Goal: Transaction & Acquisition: Purchase product/service

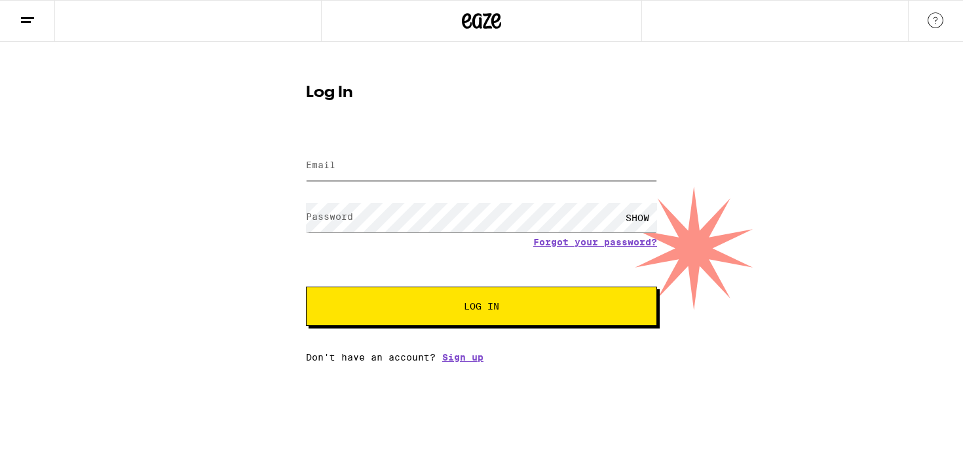
type input "[EMAIL_ADDRESS][DOMAIN_NAME]"
click at [470, 295] on button "Log In" at bounding box center [481, 306] width 351 height 39
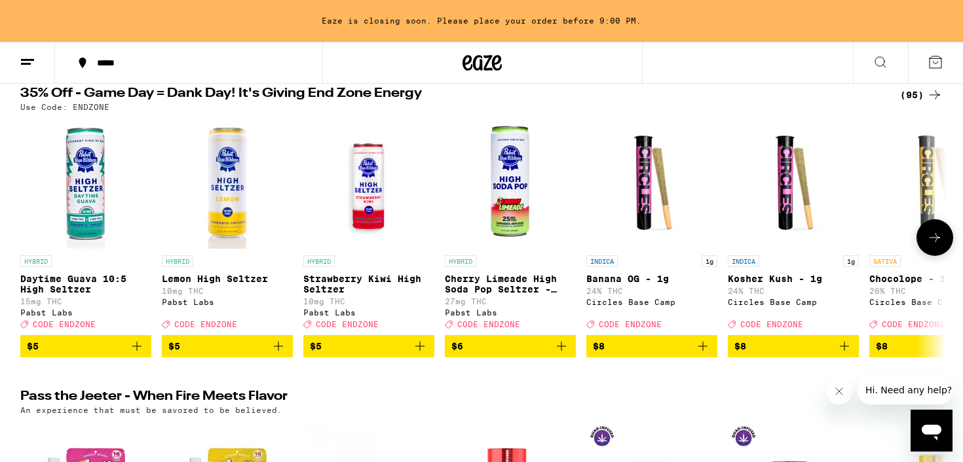
scroll to position [145, 0]
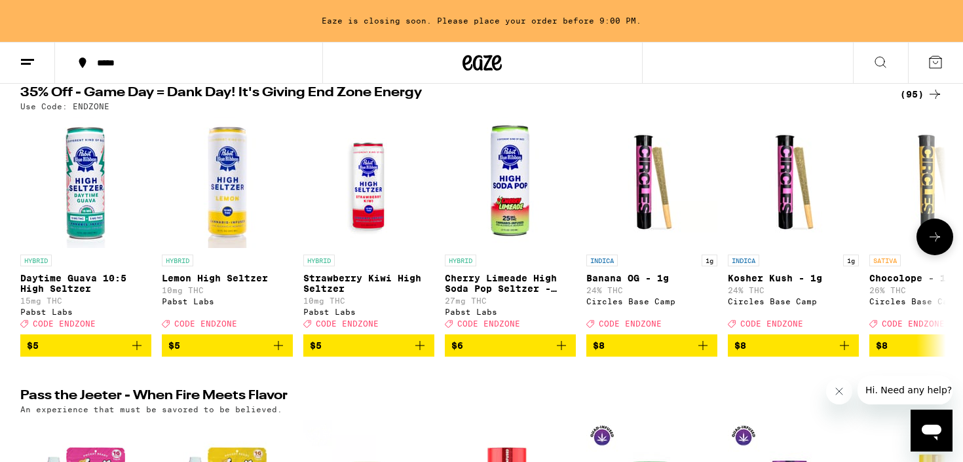
click at [421, 354] on icon "Add to bag" at bounding box center [420, 346] width 16 height 16
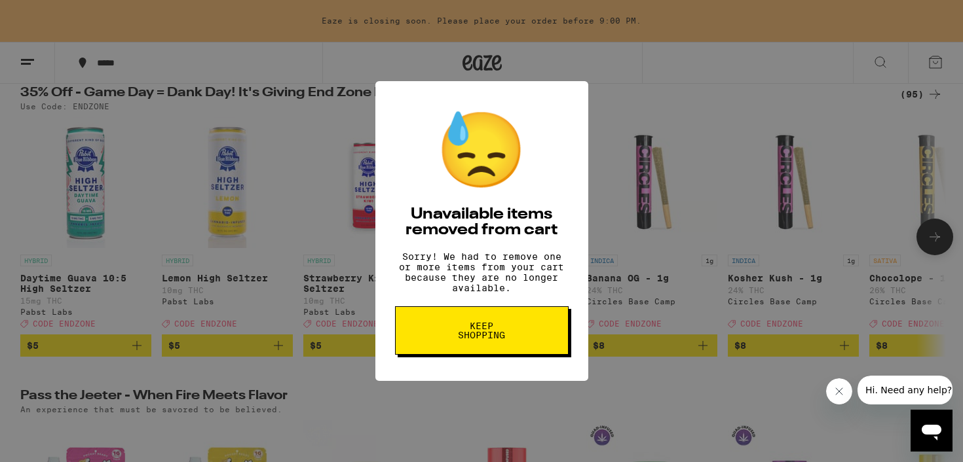
click at [421, 355] on button "Keep Shopping" at bounding box center [482, 330] width 174 height 48
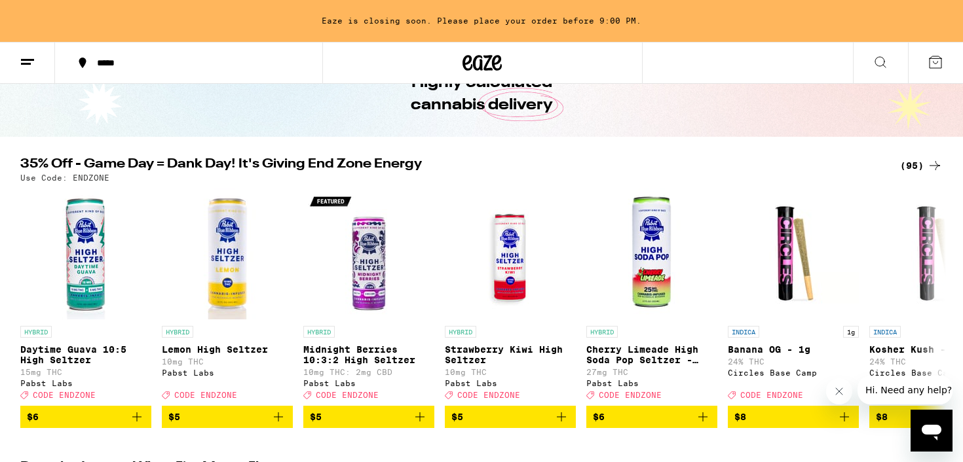
scroll to position [83, 0]
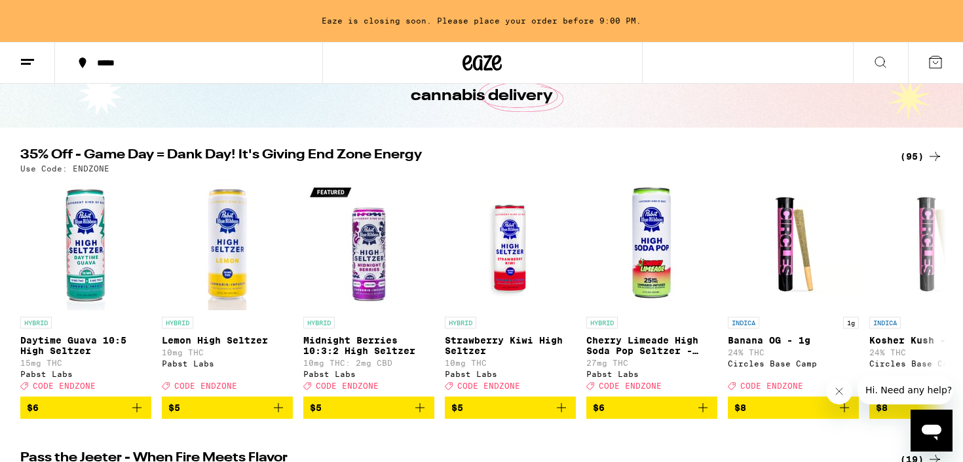
click at [277, 413] on icon "Add to bag" at bounding box center [278, 407] width 9 height 9
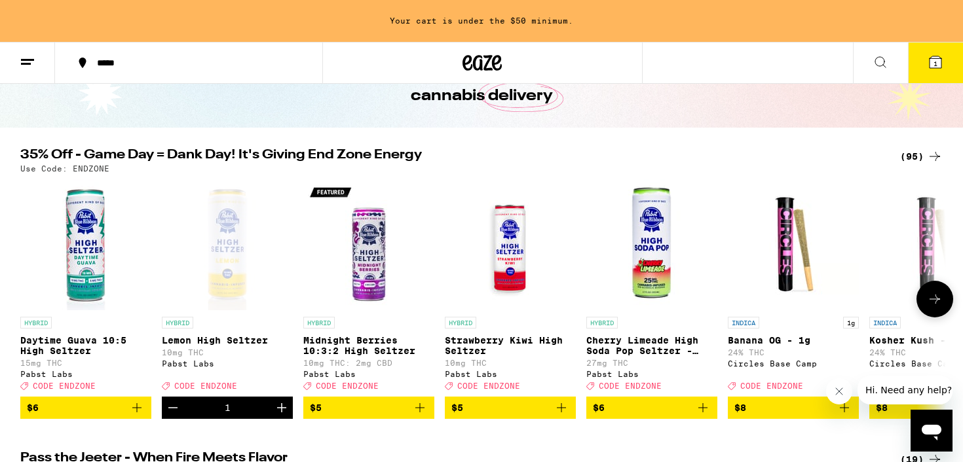
scroll to position [0, 0]
click at [277, 413] on icon "Increment" at bounding box center [281, 407] width 9 height 9
click at [135, 413] on icon "Add to bag" at bounding box center [137, 408] width 16 height 16
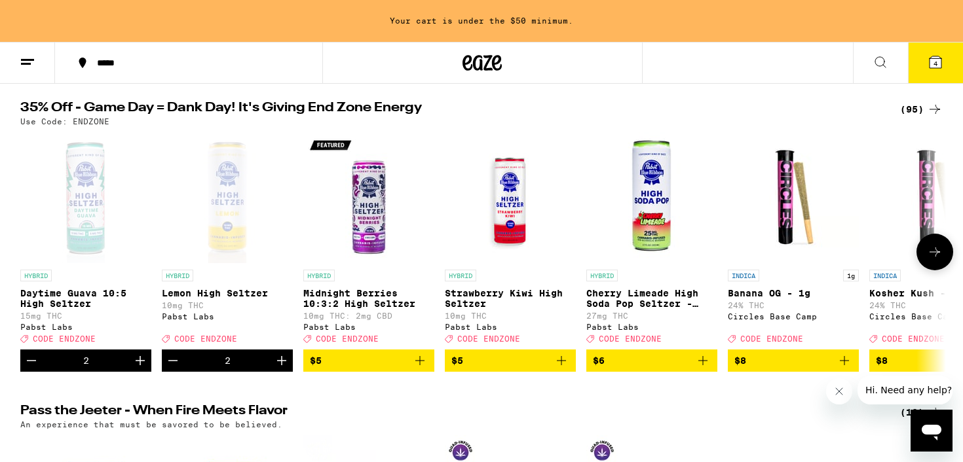
scroll to position [121, 0]
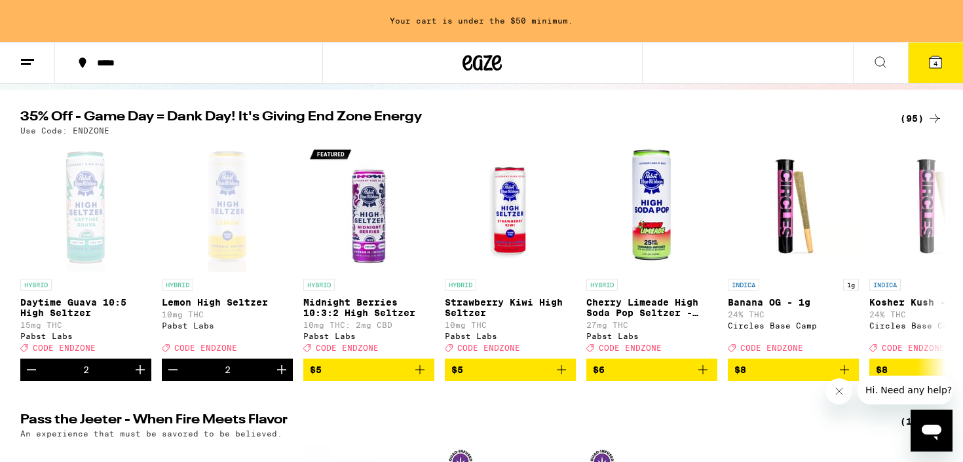
click at [43, 65] on button at bounding box center [27, 63] width 55 height 41
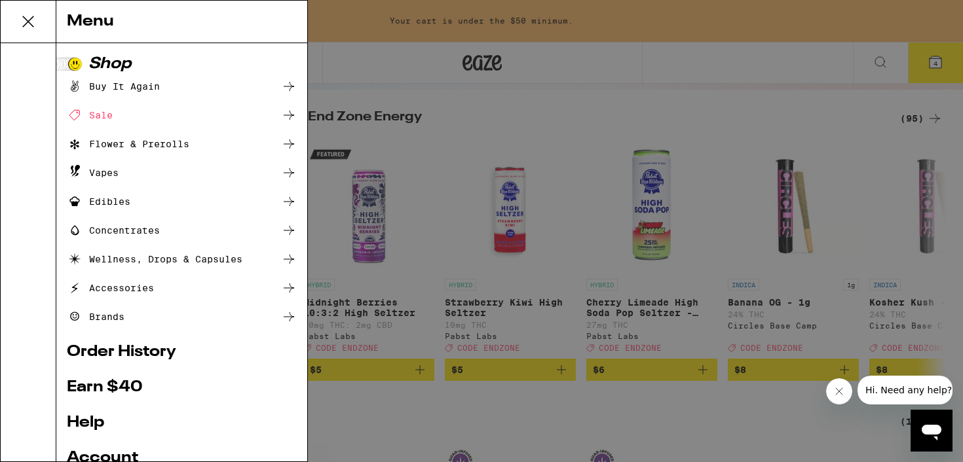
click at [108, 202] on div "Edibles" at bounding box center [99, 202] width 64 height 16
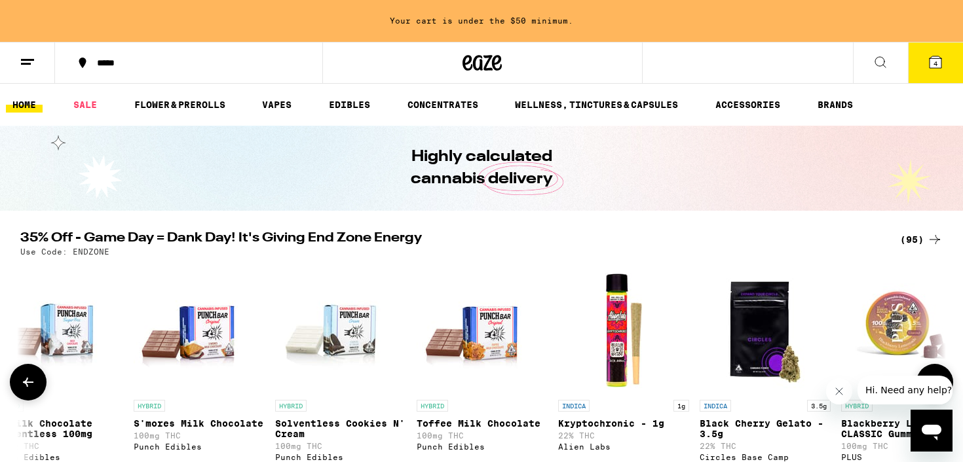
scroll to position [0, 2532]
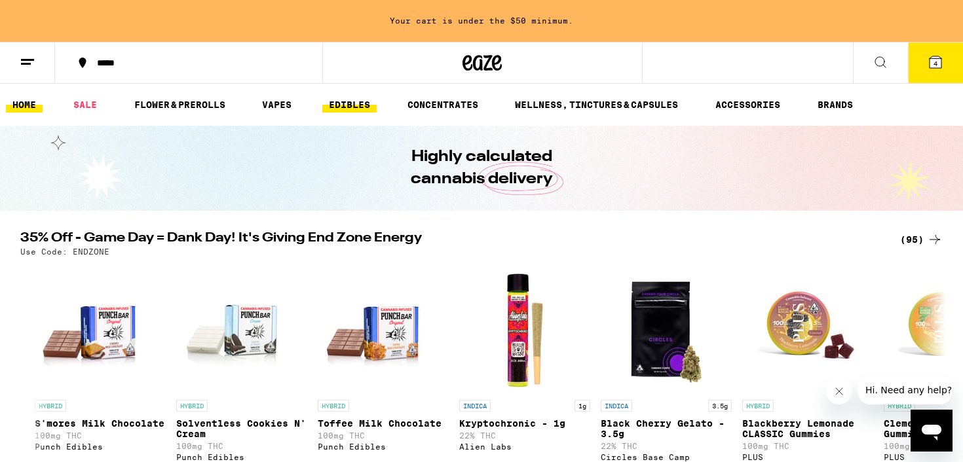
click at [344, 106] on link "EDIBLES" at bounding box center [349, 105] width 54 height 16
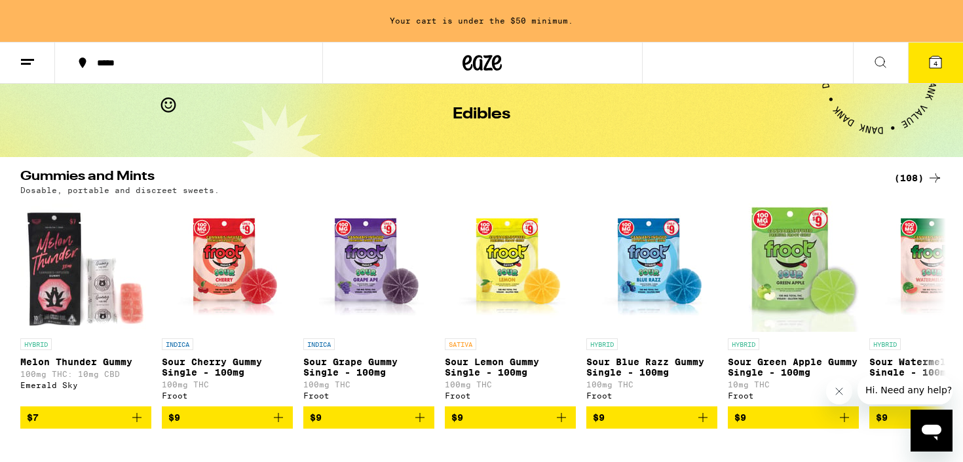
scroll to position [61, 0]
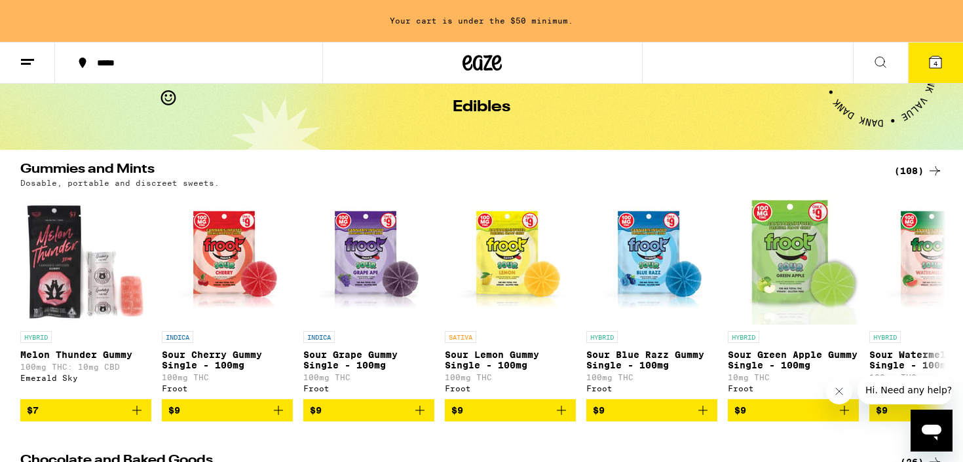
click at [22, 60] on line at bounding box center [27, 60] width 13 height 0
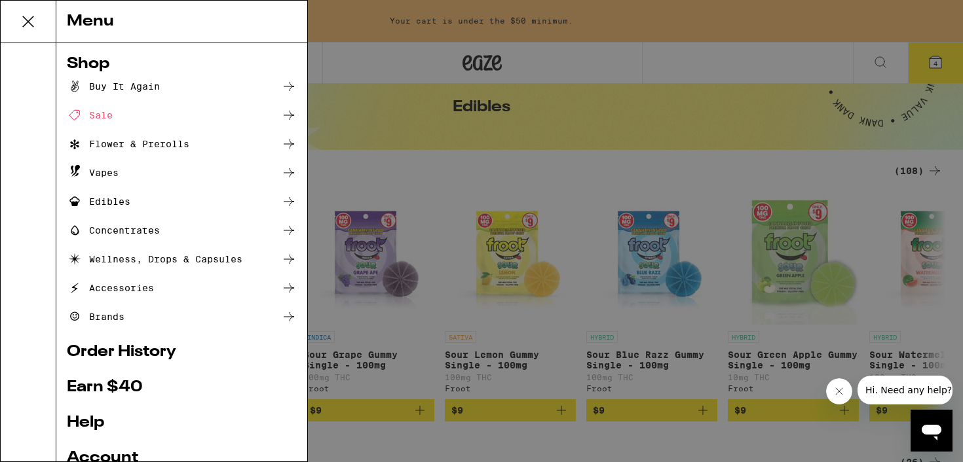
click at [394, 184] on div "Menu Shop Buy It Again Sale Flower & Prerolls Vapes Edibles Concentrates Wellne…" at bounding box center [481, 231] width 963 height 462
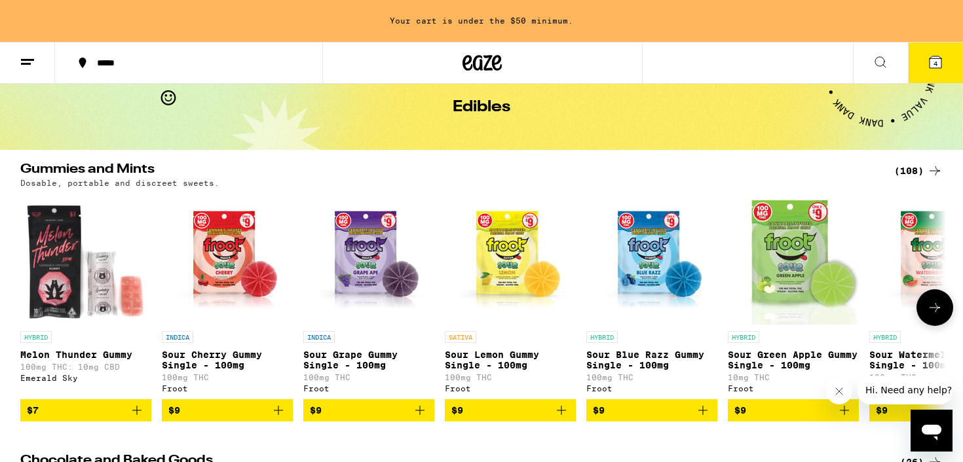
click at [927, 308] on icon at bounding box center [935, 308] width 16 height 16
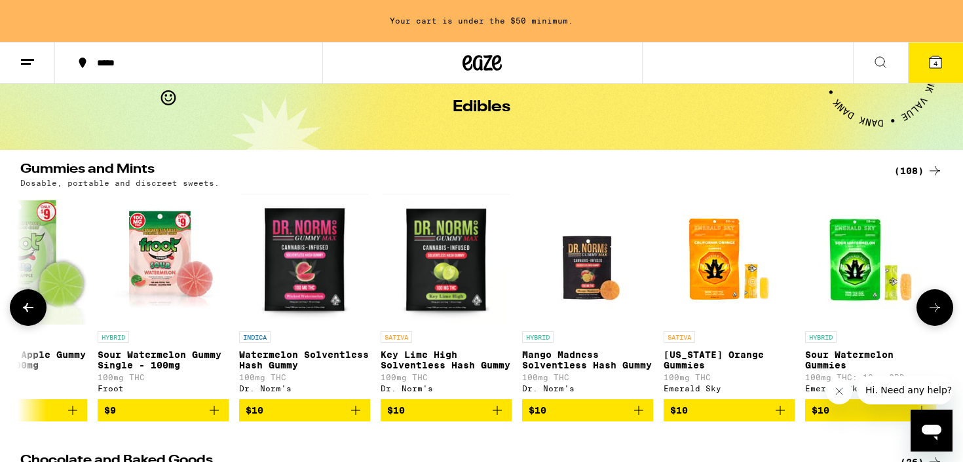
scroll to position [0, 779]
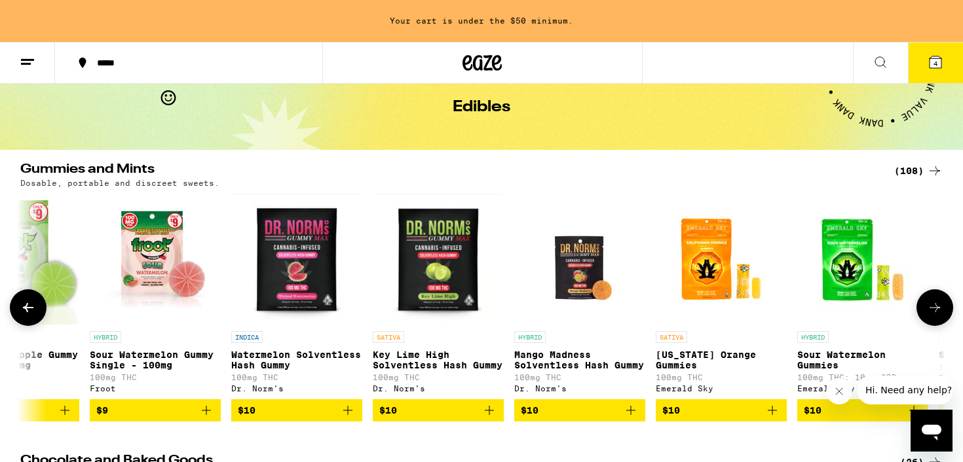
click at [927, 308] on icon at bounding box center [935, 308] width 16 height 16
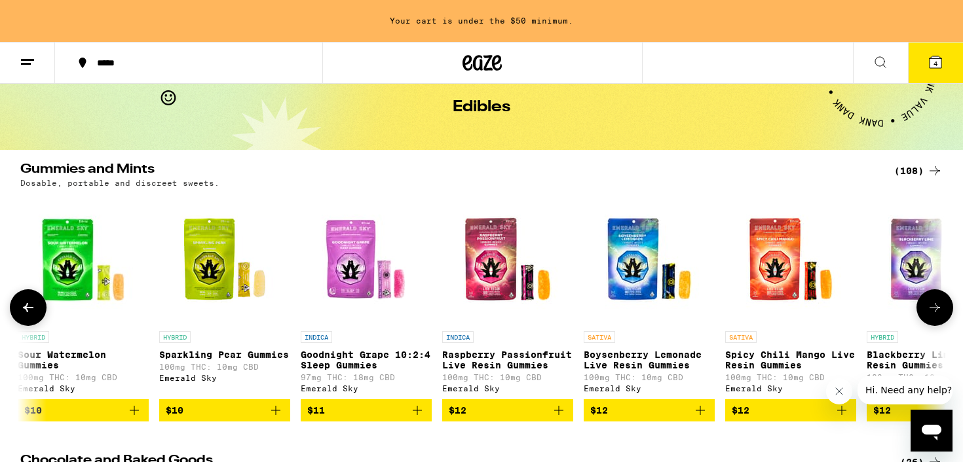
click at [927, 308] on icon at bounding box center [935, 308] width 16 height 16
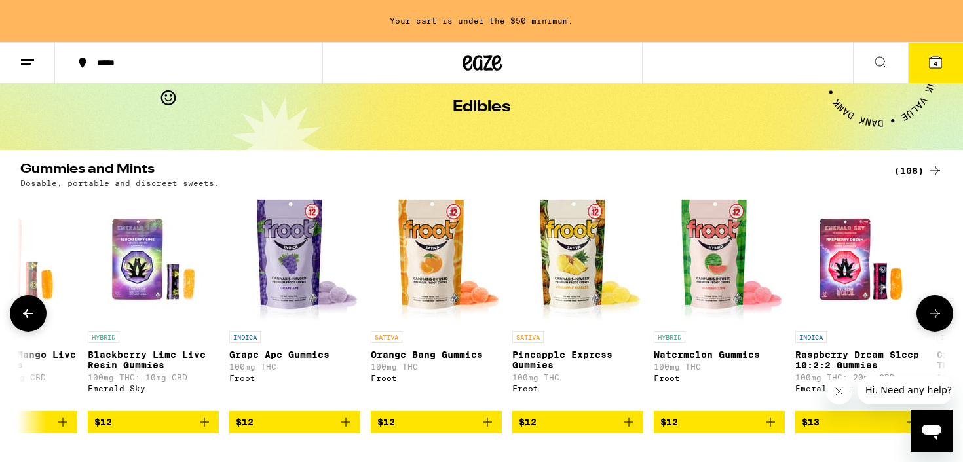
scroll to position [0, 2338]
click at [926, 308] on button at bounding box center [934, 313] width 37 height 37
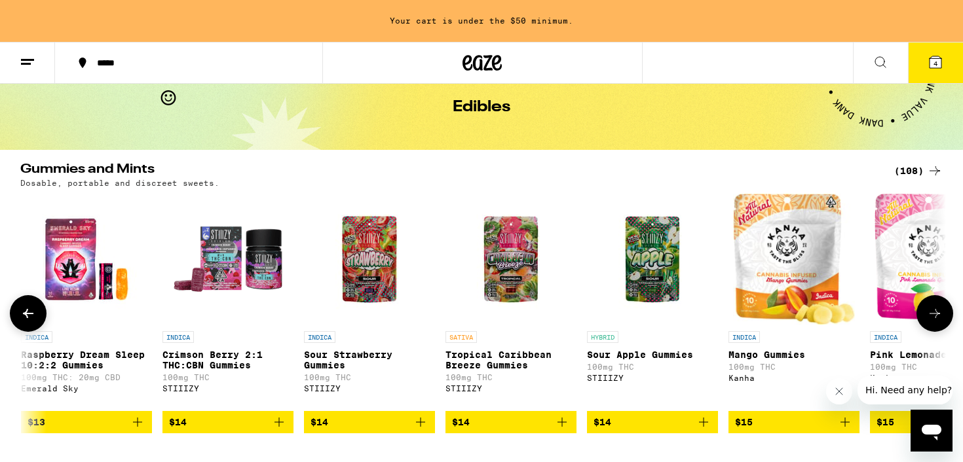
scroll to position [0, 3117]
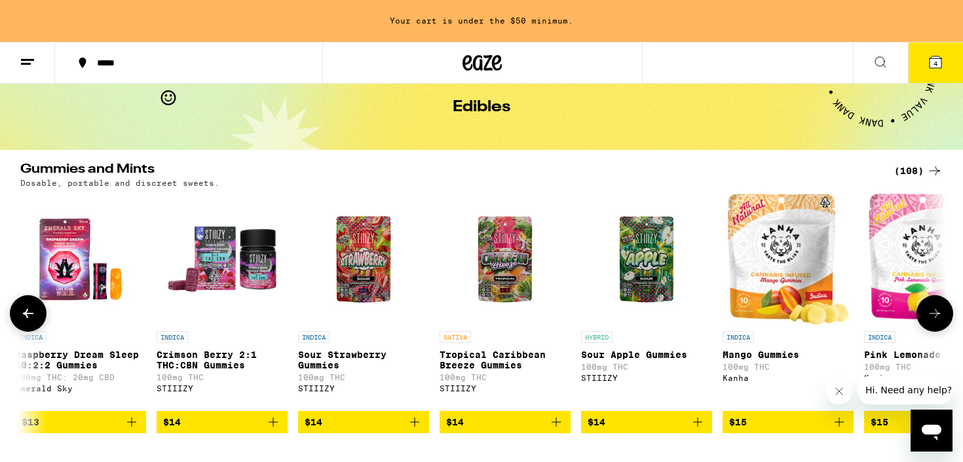
click at [632, 259] on img "Open page for Sour Apple Gummies from STIIIZY" at bounding box center [646, 259] width 131 height 131
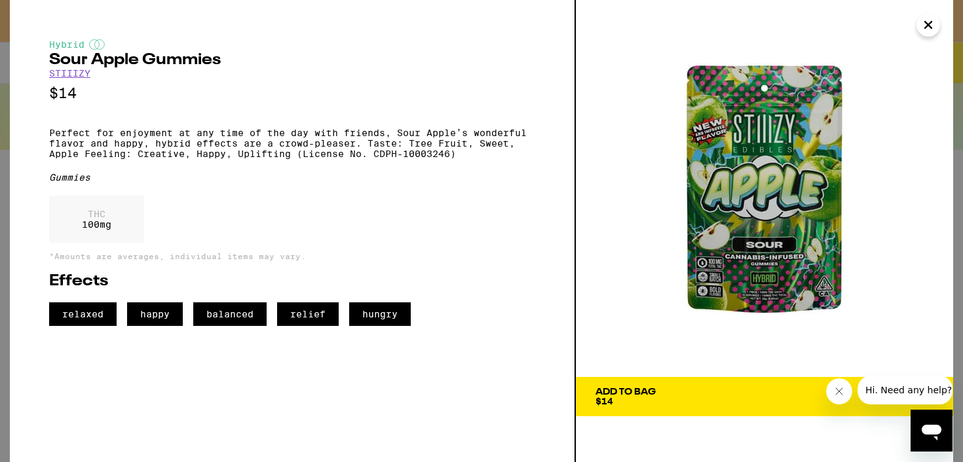
click at [931, 29] on icon "Close" at bounding box center [928, 25] width 16 height 20
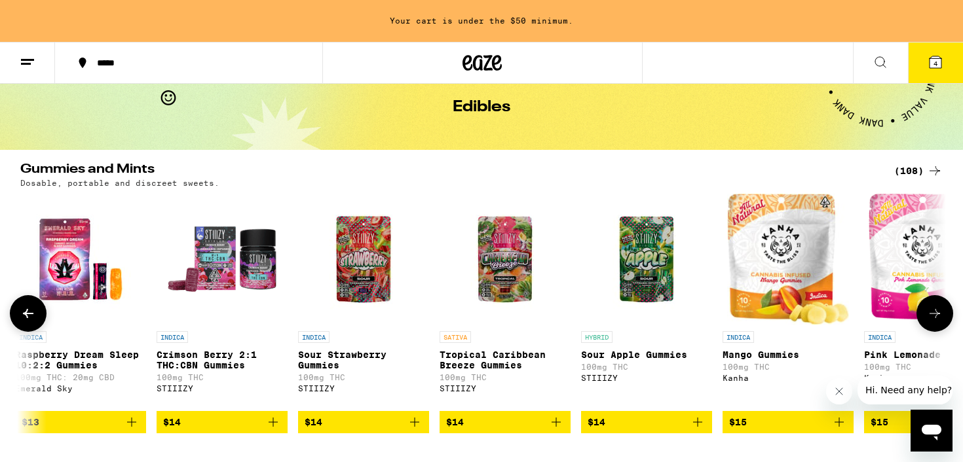
click at [933, 320] on icon at bounding box center [935, 314] width 16 height 16
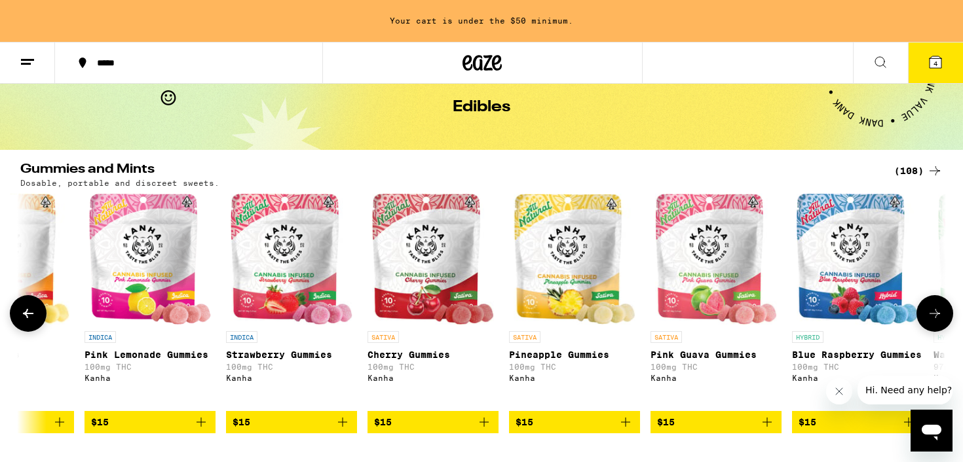
click at [933, 320] on icon at bounding box center [935, 314] width 16 height 16
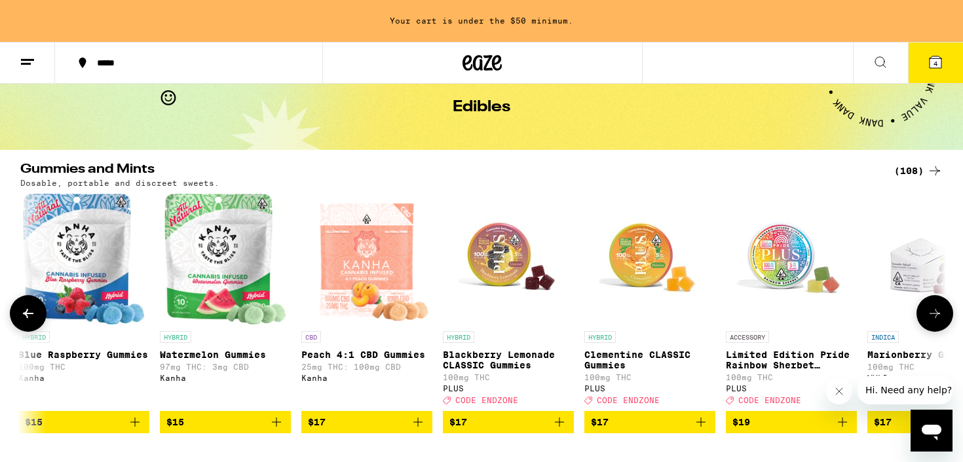
scroll to position [0, 4676]
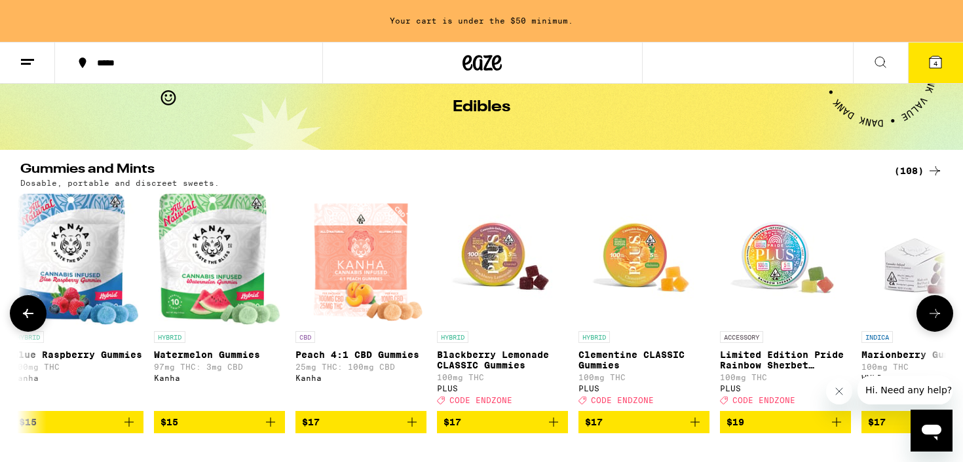
click at [933, 320] on icon at bounding box center [935, 314] width 16 height 16
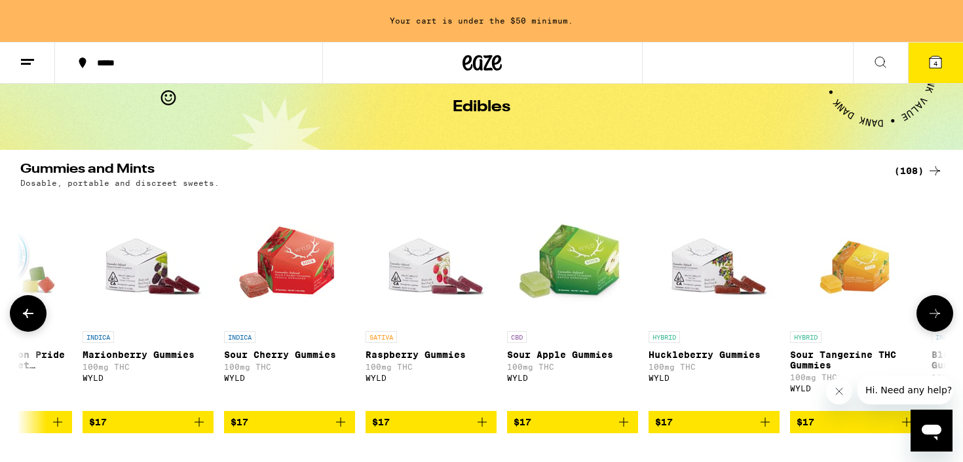
scroll to position [0, 5455]
click at [933, 320] on icon at bounding box center [935, 314] width 16 height 16
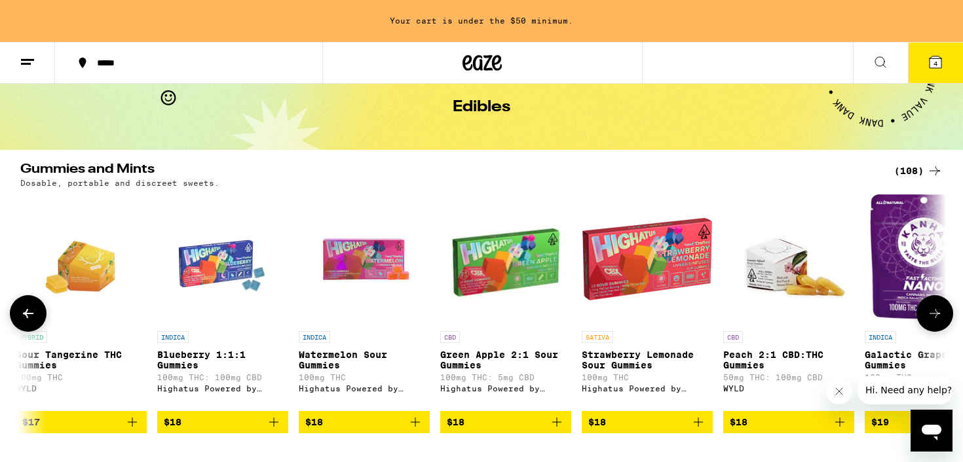
scroll to position [0, 6234]
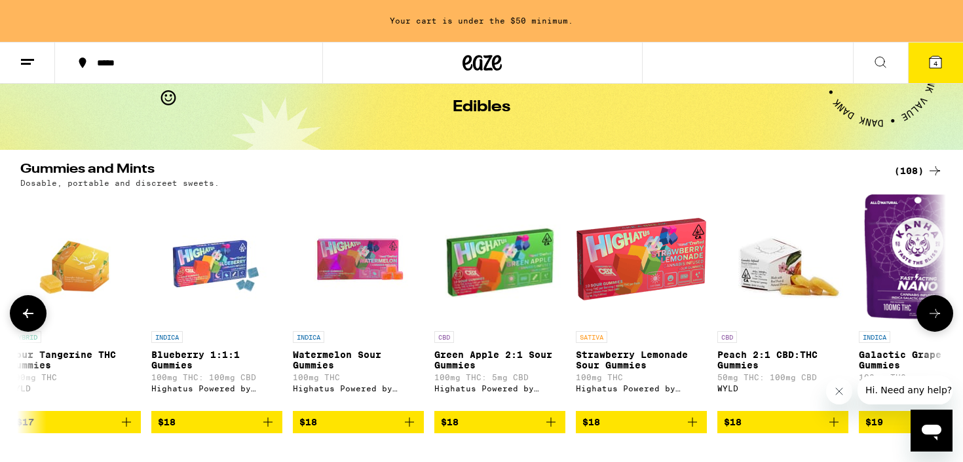
click at [933, 320] on icon at bounding box center [935, 314] width 16 height 16
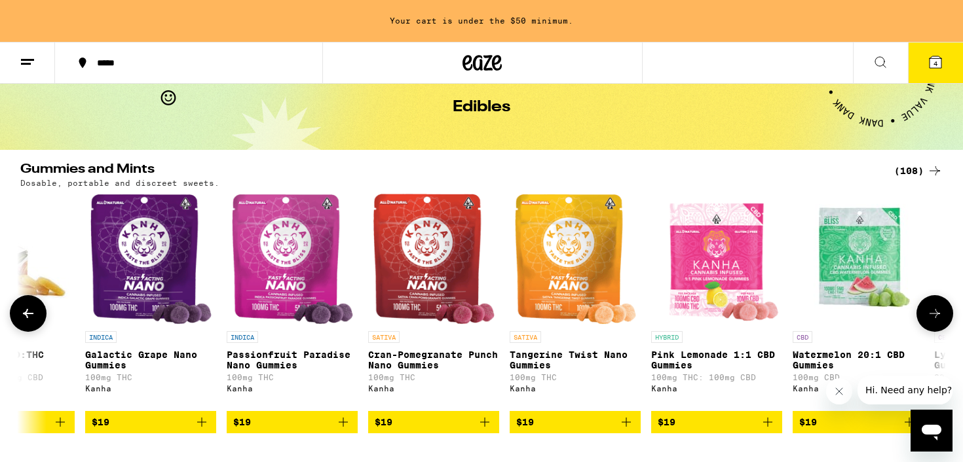
scroll to position [0, 7013]
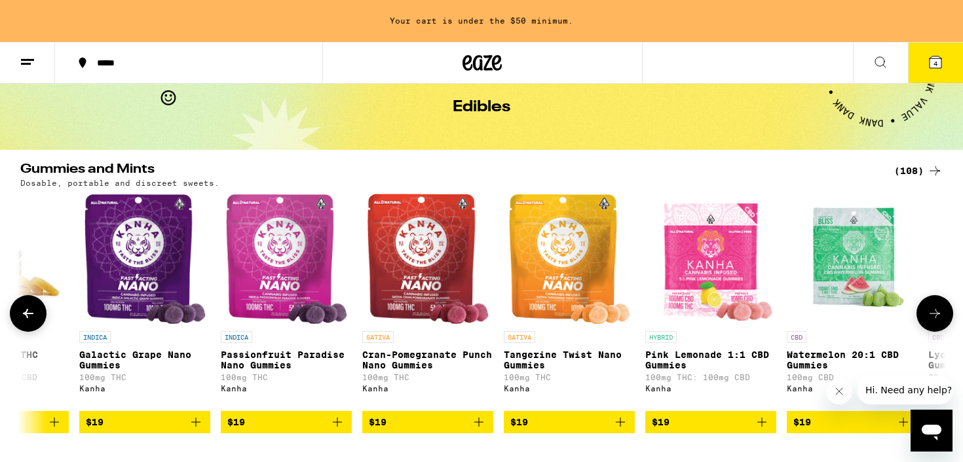
click at [933, 320] on icon at bounding box center [935, 314] width 16 height 16
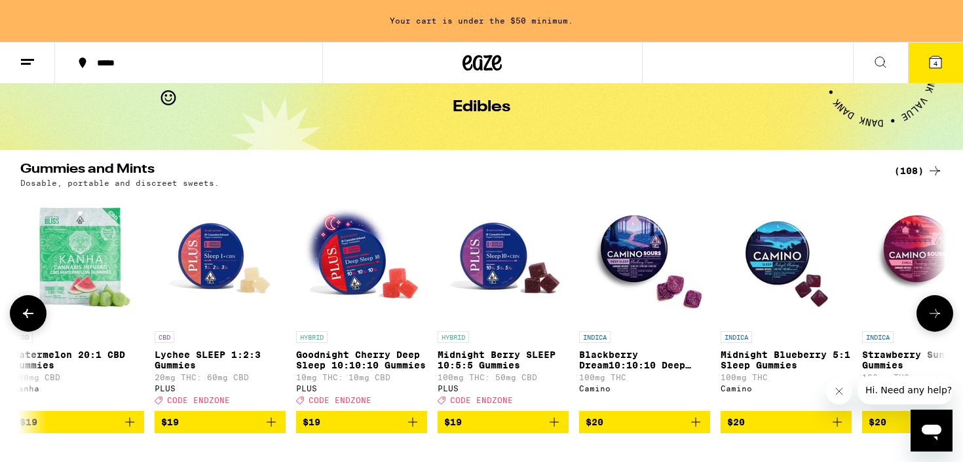
scroll to position [0, 7793]
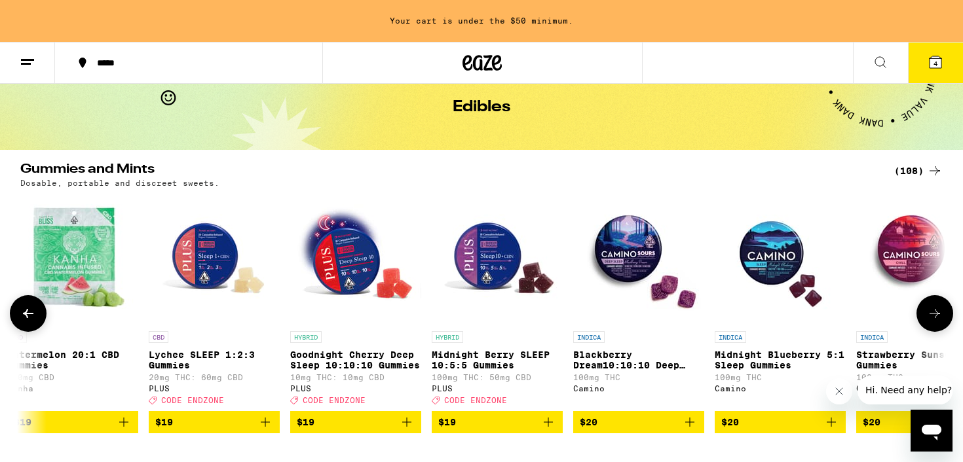
click at [830, 430] on icon "Add to bag" at bounding box center [831, 423] width 16 height 16
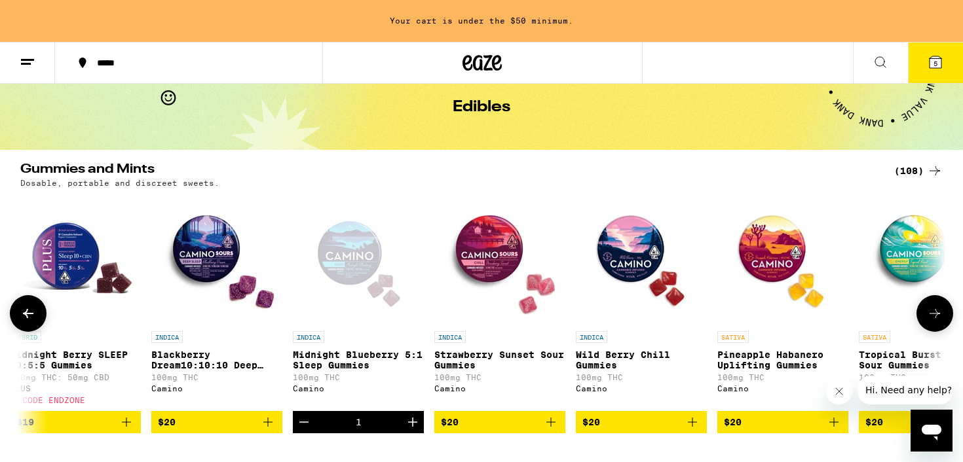
scroll to position [0, 8223]
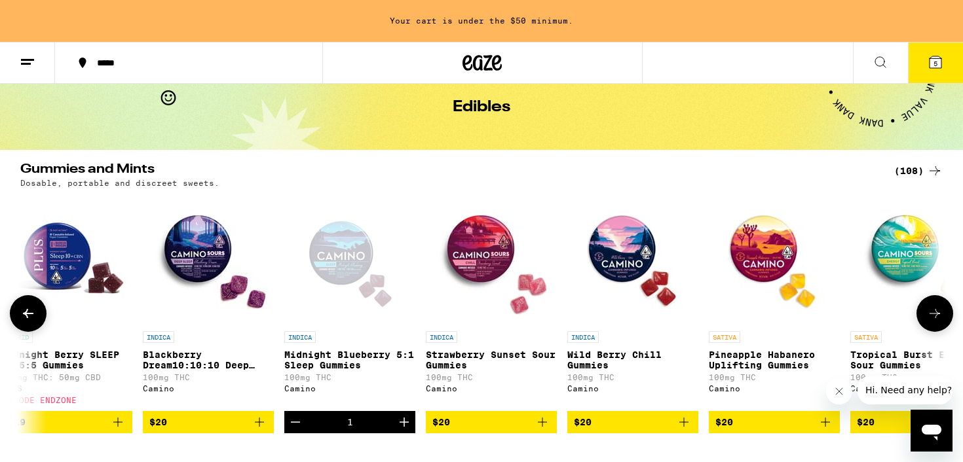
click at [826, 427] on icon "Add to bag" at bounding box center [825, 423] width 16 height 16
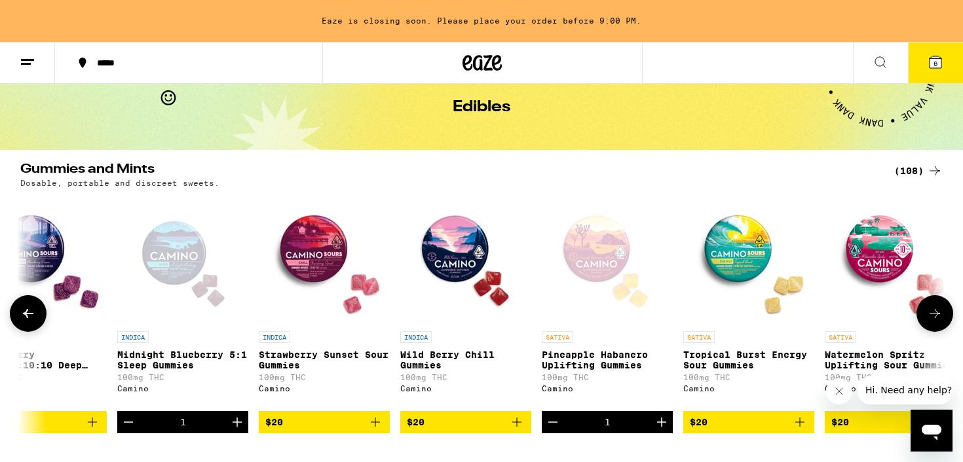
scroll to position [0, 8530]
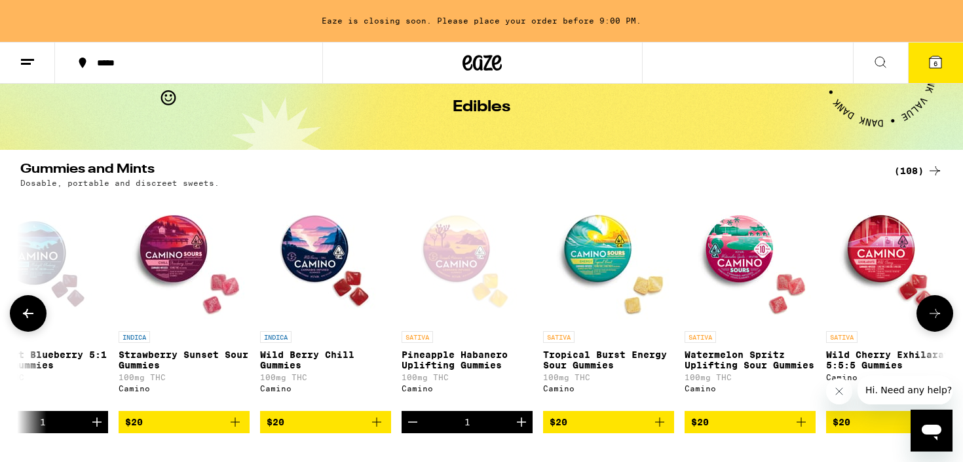
click at [460, 253] on div "Open page for Pineapple Habanero Uplifting Gummies from Camino" at bounding box center [466, 259] width 131 height 131
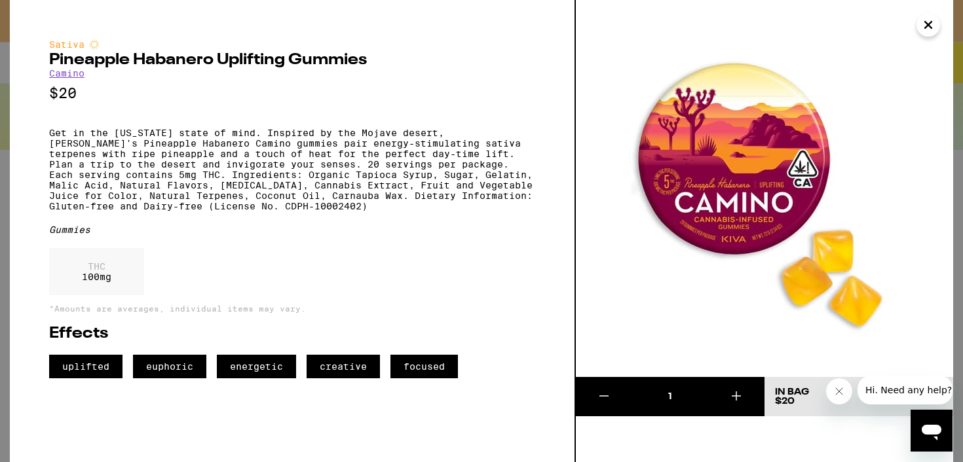
click at [928, 34] on icon "Close" at bounding box center [928, 25] width 16 height 20
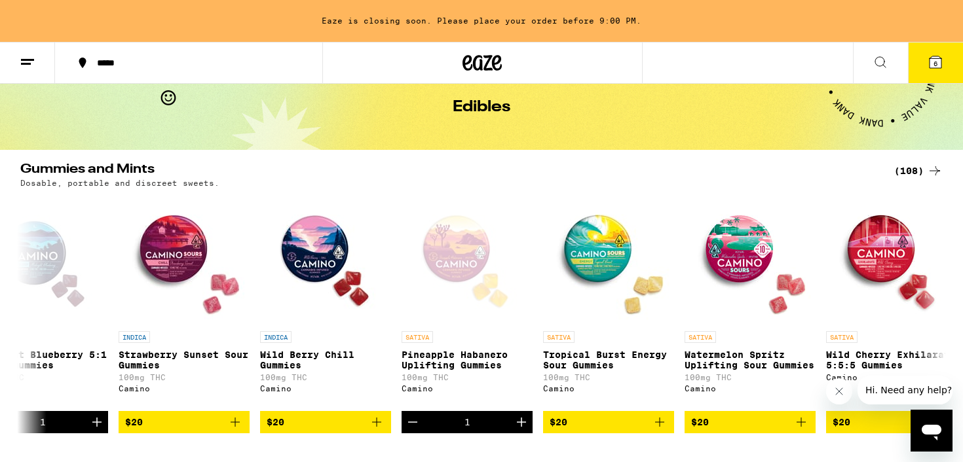
click at [929, 65] on icon at bounding box center [935, 62] width 12 height 12
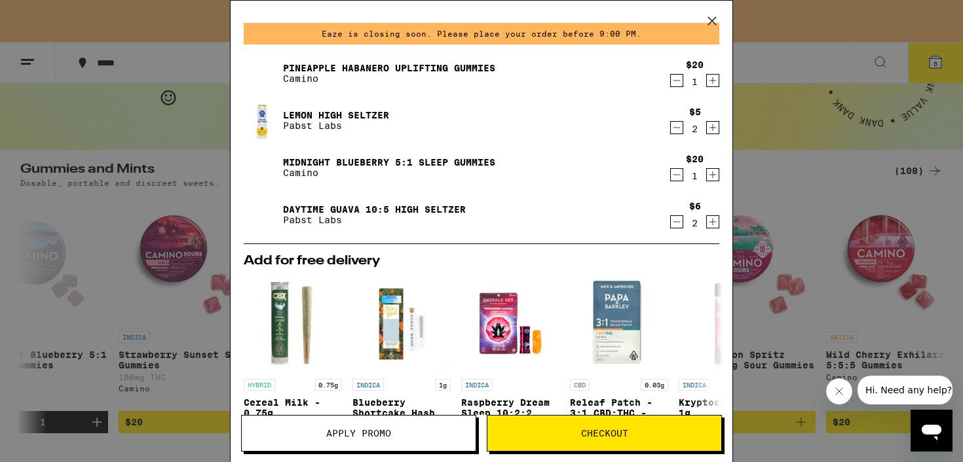
scroll to position [33, 0]
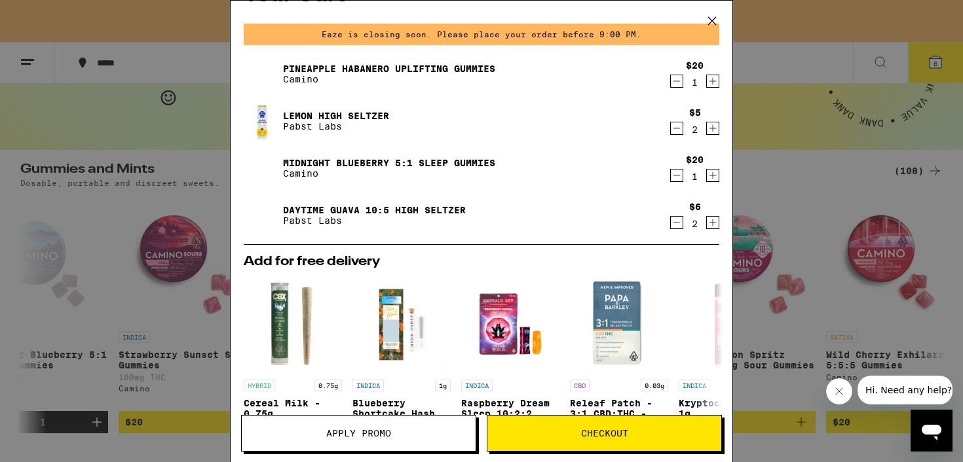
click at [587, 430] on span "Checkout" at bounding box center [604, 433] width 47 height 9
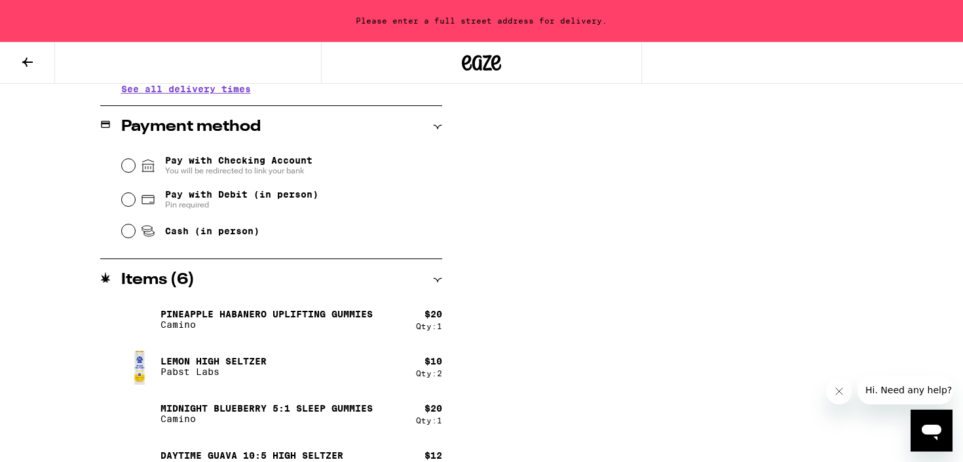
scroll to position [555, 0]
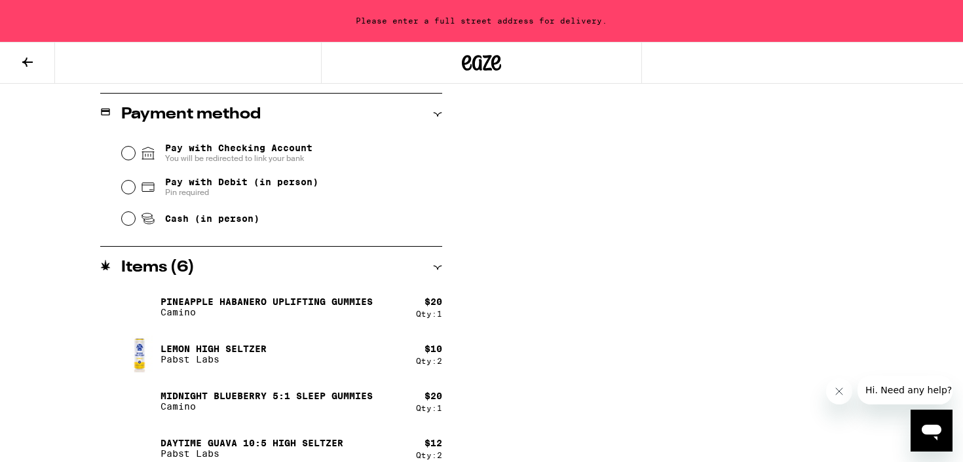
click at [126, 215] on div "Cash (in person)" at bounding box center [282, 218] width 320 height 29
click at [128, 223] on input "Cash (in person)" at bounding box center [128, 218] width 13 height 13
radio input "true"
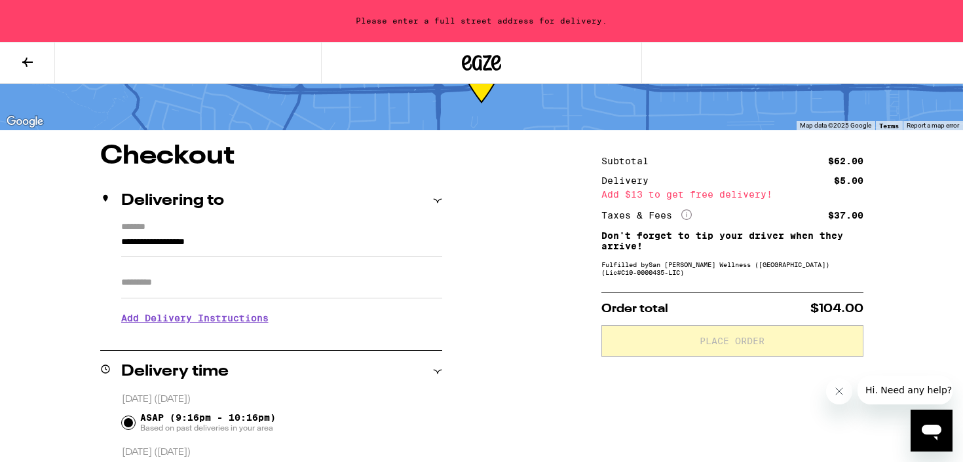
scroll to position [54, 0]
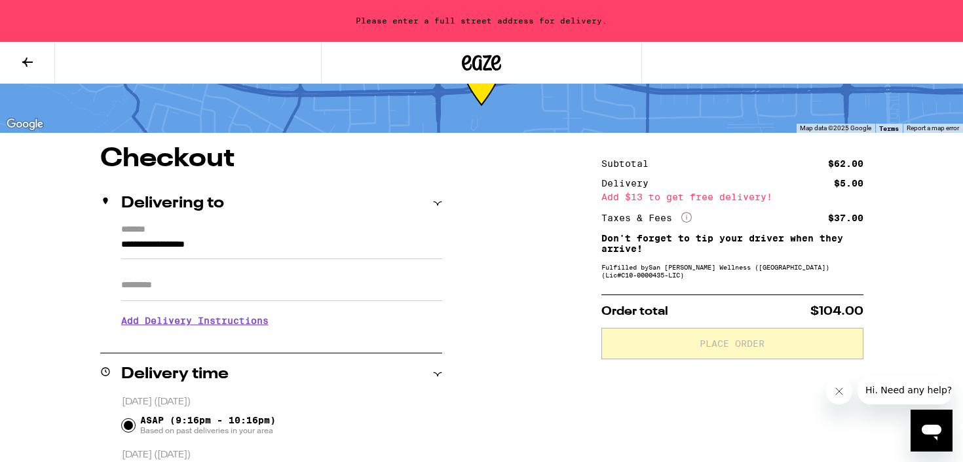
click at [348, 246] on input "**********" at bounding box center [281, 248] width 321 height 22
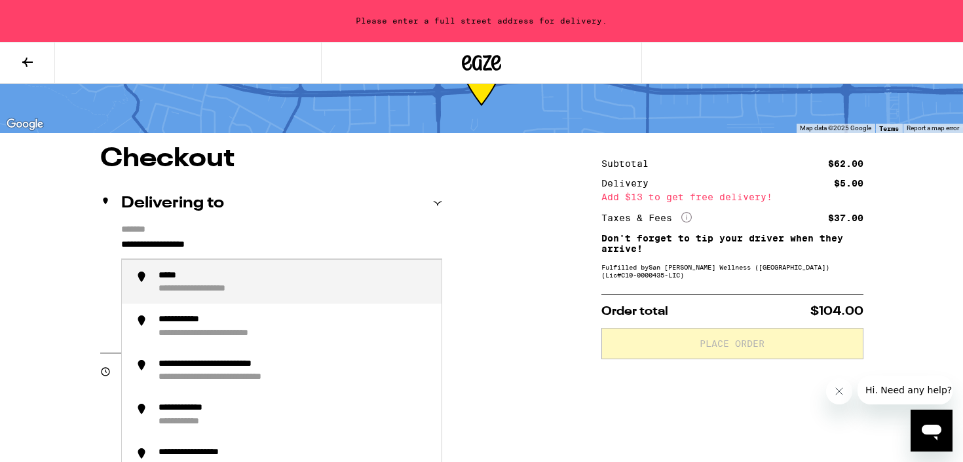
click at [348, 246] on input "**********" at bounding box center [281, 248] width 321 height 22
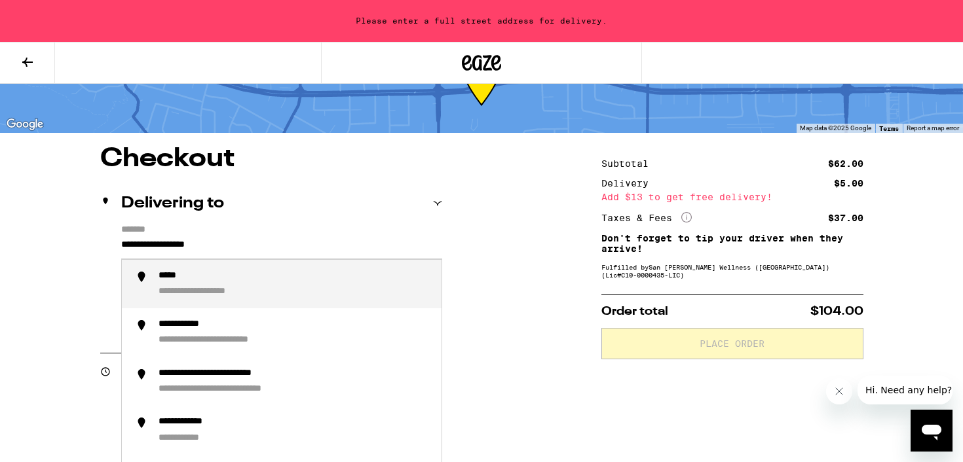
click at [348, 246] on input "**********" at bounding box center [281, 248] width 321 height 22
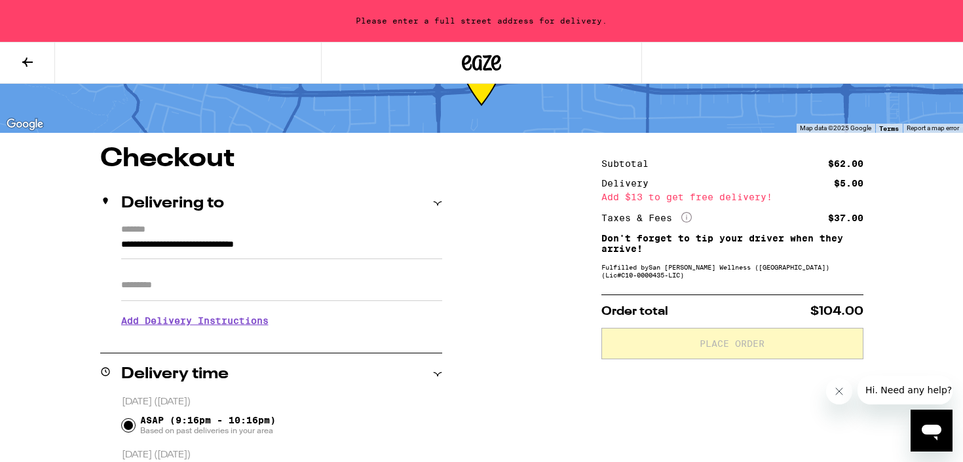
type input "**********"
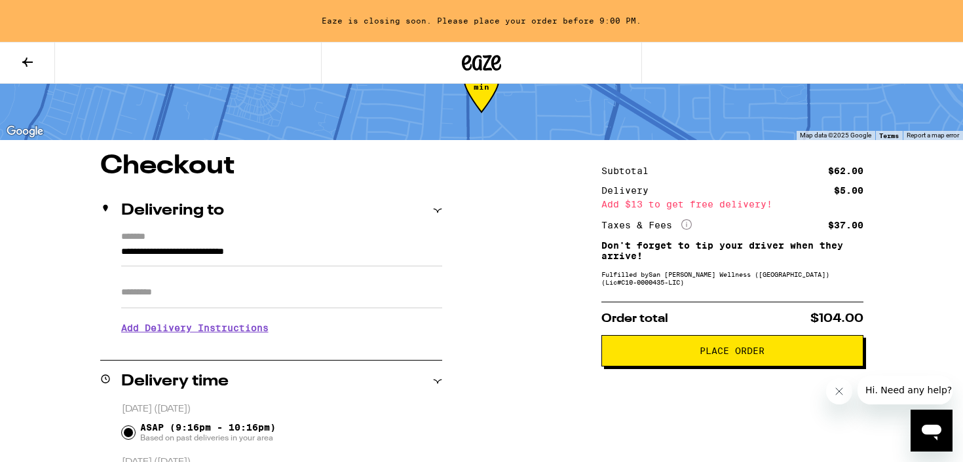
scroll to position [46, 0]
click at [651, 352] on span "Place Order" at bounding box center [732, 351] width 240 height 9
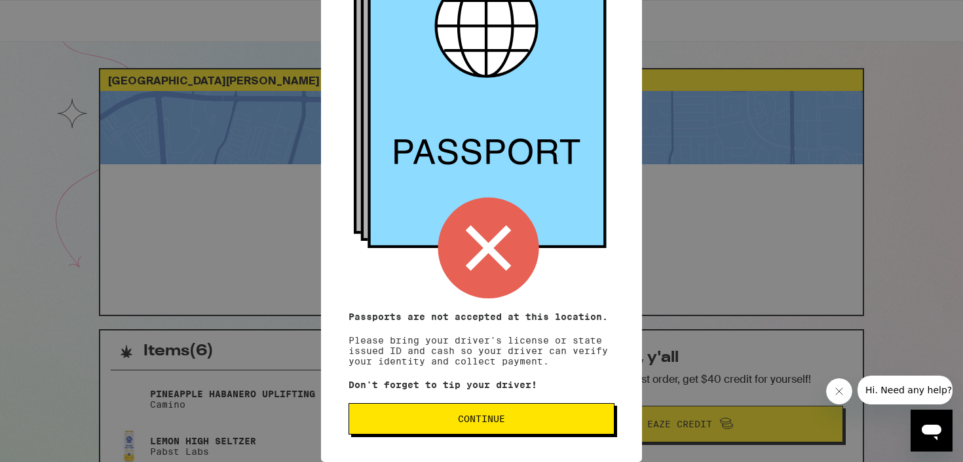
scroll to position [127, 0]
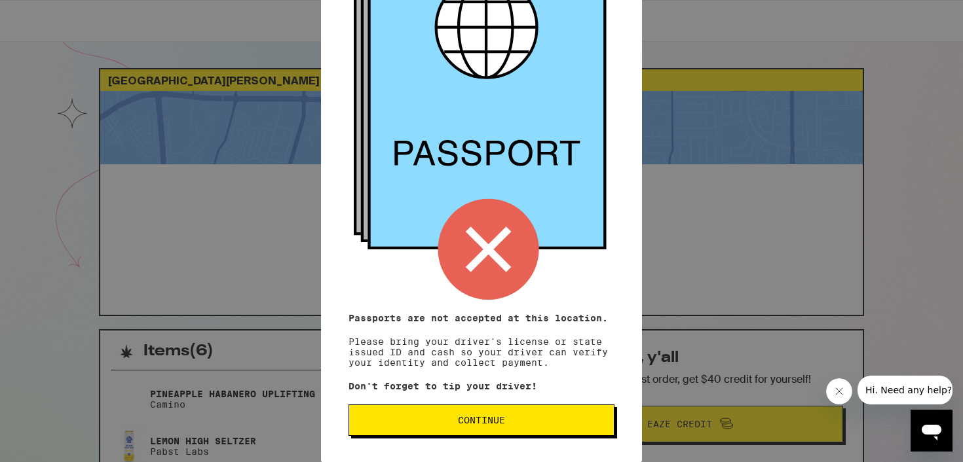
click at [539, 425] on span "Continue" at bounding box center [482, 420] width 244 height 9
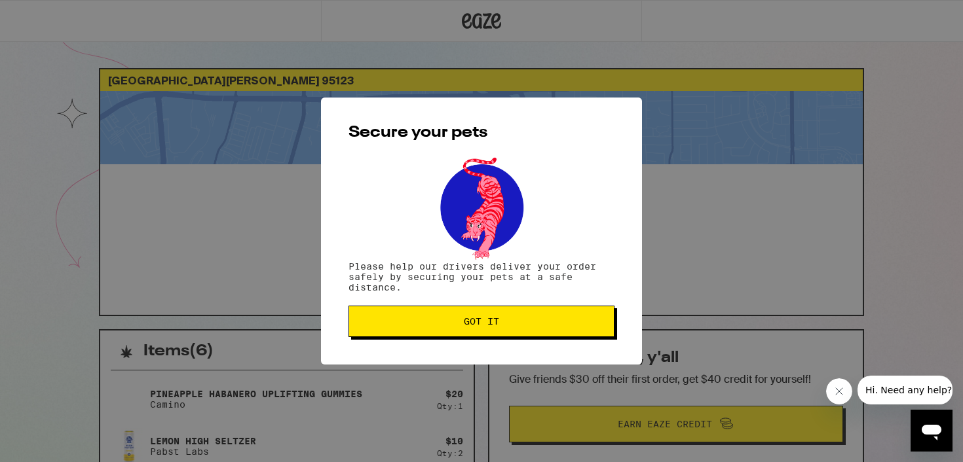
click at [530, 324] on span "Got it" at bounding box center [482, 321] width 244 height 9
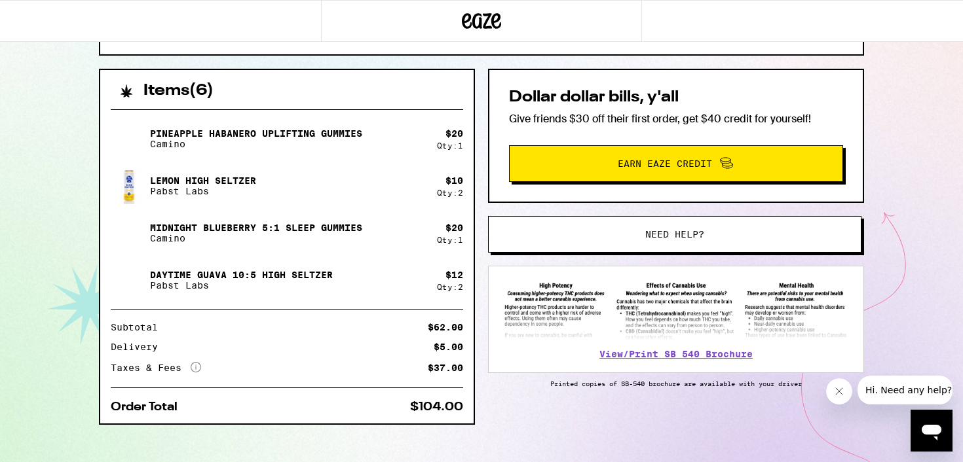
scroll to position [261, 0]
click at [479, 314] on div "Items ( 6 ) Pineapple Habanero Uplifting Gummies Camino $ 20 Qty: 1 Lemon High …" at bounding box center [481, 272] width 765 height 409
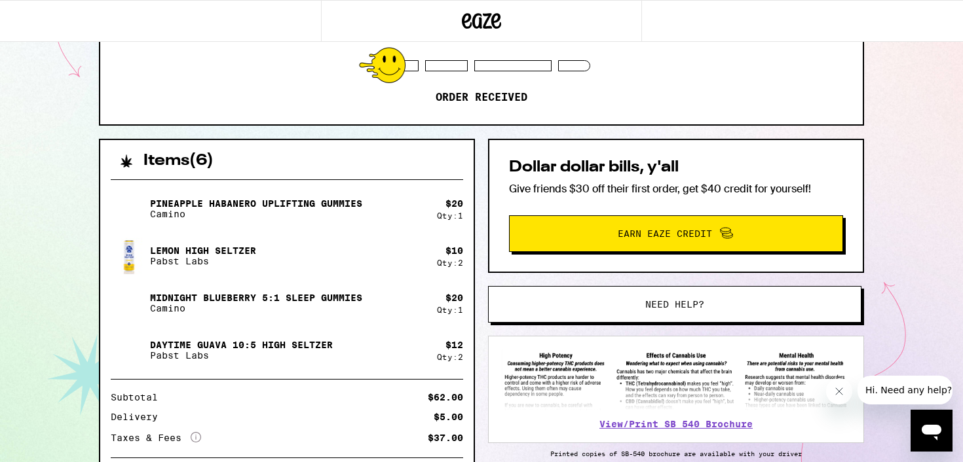
scroll to position [0, 0]
